Goal: Transaction & Acquisition: Purchase product/service

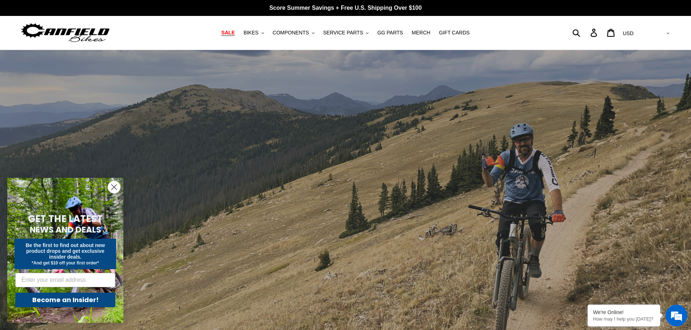
click at [238, 35] on link "SALE" at bounding box center [228, 33] width 21 height 10
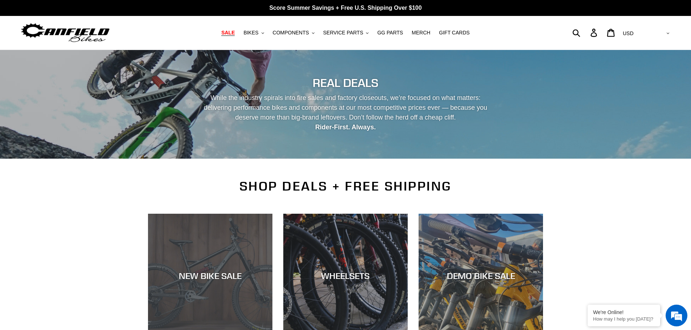
click at [185, 277] on div "NEW BIKE SALE" at bounding box center [210, 276] width 124 height 11
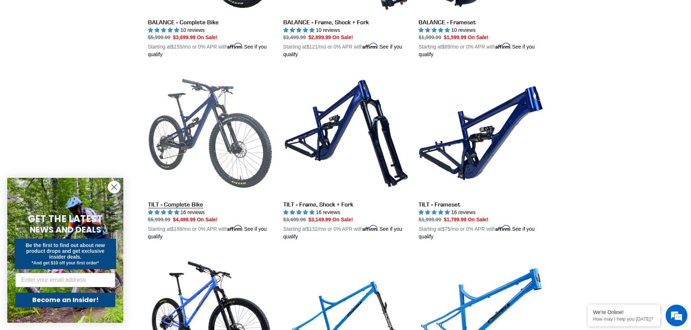
click at [215, 157] on link "TILT - Complete Bike" at bounding box center [210, 156] width 124 height 170
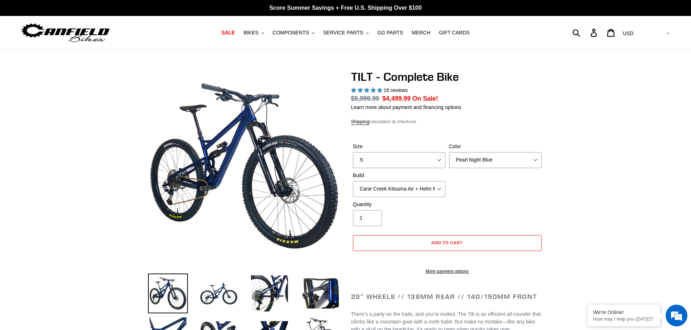
select select "highest-rating"
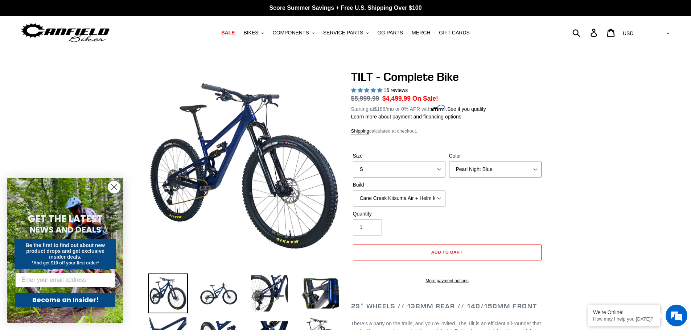
click at [534, 171] on select "Pearl Night Blue Stealth Silver Raw" at bounding box center [495, 170] width 92 height 16
click at [449, 162] on select "Pearl Night Blue Stealth Silver Raw" at bounding box center [495, 170] width 92 height 16
click at [533, 169] on select "Pearl Night Blue Stealth Silver Raw" at bounding box center [495, 170] width 92 height 16
click at [449, 162] on select "Pearl Night Blue Stealth Silver Raw" at bounding box center [495, 170] width 92 height 16
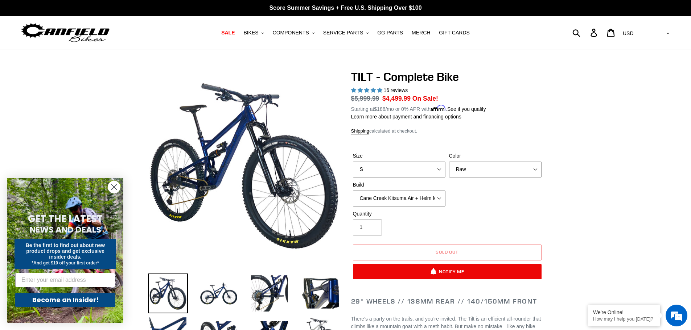
click at [439, 196] on select "Cane Creek Kitsuma Air + Helm MKII 140 + SRAM GX Cane Creek Kitsuma Air + Helm …" at bounding box center [399, 199] width 92 height 16
click at [489, 207] on div "Size S M L Color Pearl Night Blue Stealth Silver Raw Build Cane Creek Kitsuma A…" at bounding box center [447, 181] width 192 height 58
click at [518, 166] on select "Pearl Night Blue Stealth Silver Raw" at bounding box center [495, 170] width 92 height 16
select select "Pearl Night Blue"
click at [449, 162] on select "Pearl Night Blue Stealth Silver Raw" at bounding box center [495, 170] width 92 height 16
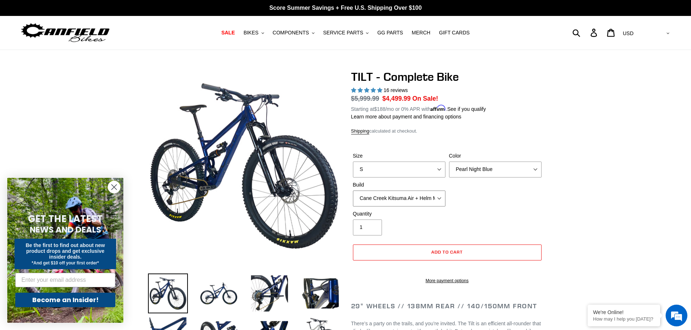
click at [437, 196] on select "Cane Creek Kitsuma Air + Helm MKII 140 + SRAM GX Cane Creek Kitsuma Air + Helm …" at bounding box center [399, 199] width 92 height 16
select select "Fox Float X + 36 SL Factory Grip X 140 + Shimano XT"
click at [353, 191] on select "Cane Creek Kitsuma Air + Helm MKII 140 + SRAM GX Cane Creek Kitsuma Air + Helm …" at bounding box center [399, 199] width 92 height 16
click at [440, 170] on select "S M L" at bounding box center [399, 170] width 92 height 16
click at [353, 162] on select "S M L" at bounding box center [399, 170] width 92 height 16
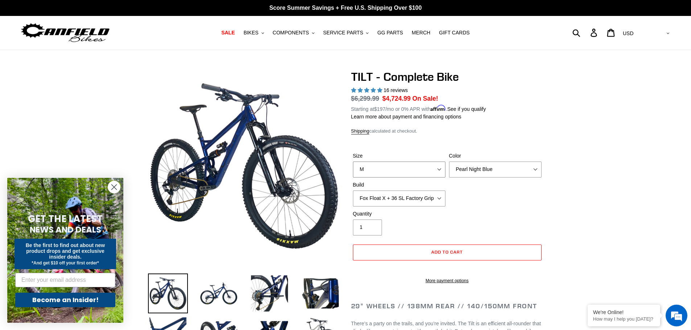
click at [439, 168] on select "S M L" at bounding box center [399, 170] width 92 height 16
select select "L"
click at [353, 162] on select "S M L" at bounding box center [399, 170] width 92 height 16
click at [470, 205] on div "Size S M L Color Pearl Night Blue Stealth Silver Raw Build Cane Creek Kitsuma A…" at bounding box center [447, 181] width 192 height 58
click at [470, 248] on button "Add to cart" at bounding box center [447, 253] width 189 height 16
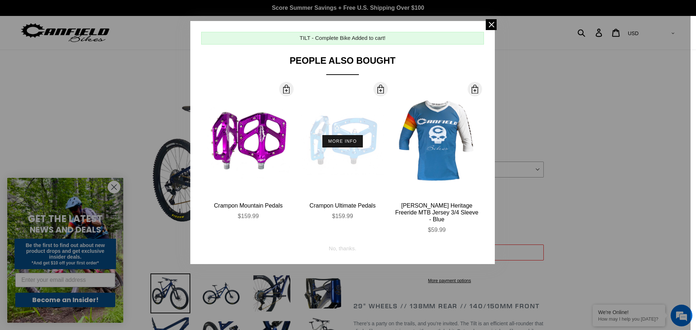
click at [346, 143] on button "More Info" at bounding box center [343, 141] width 40 height 12
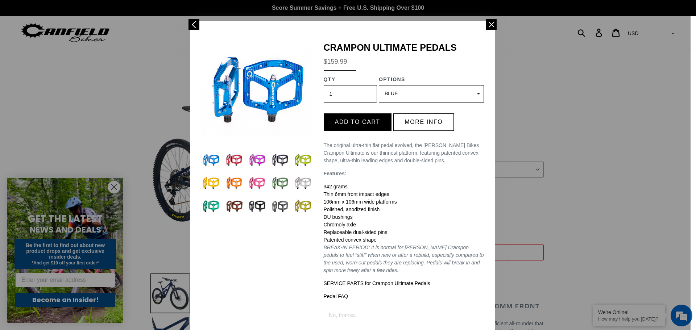
click at [348, 127] on button "Add to cart" at bounding box center [358, 121] width 68 height 17
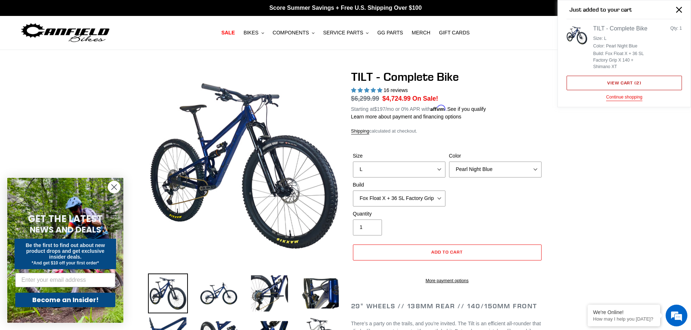
click at [648, 82] on link "View cart ( 2 )" at bounding box center [623, 83] width 115 height 15
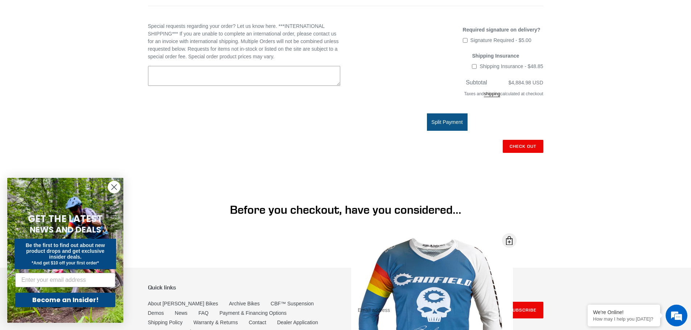
scroll to position [297, 0]
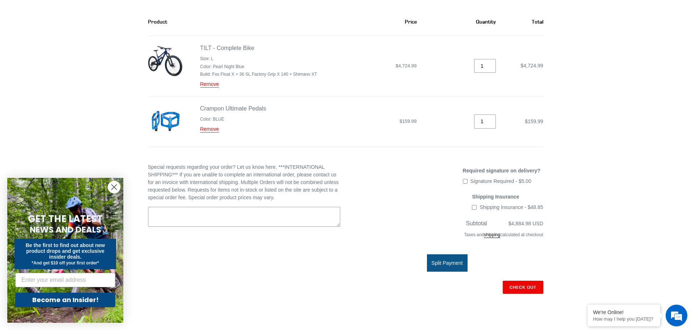
scroll to position [0, 0]
